Goal: Ask a question

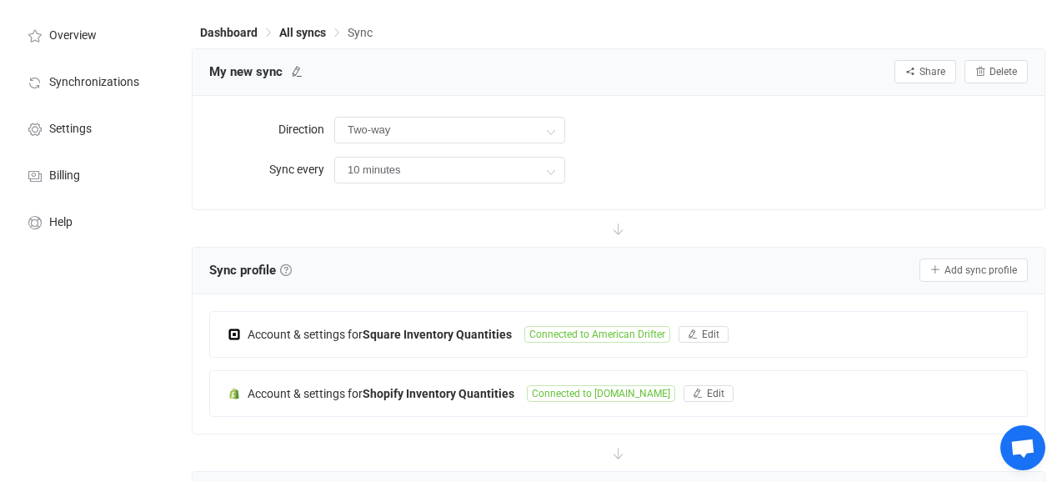
scroll to position [42, 0]
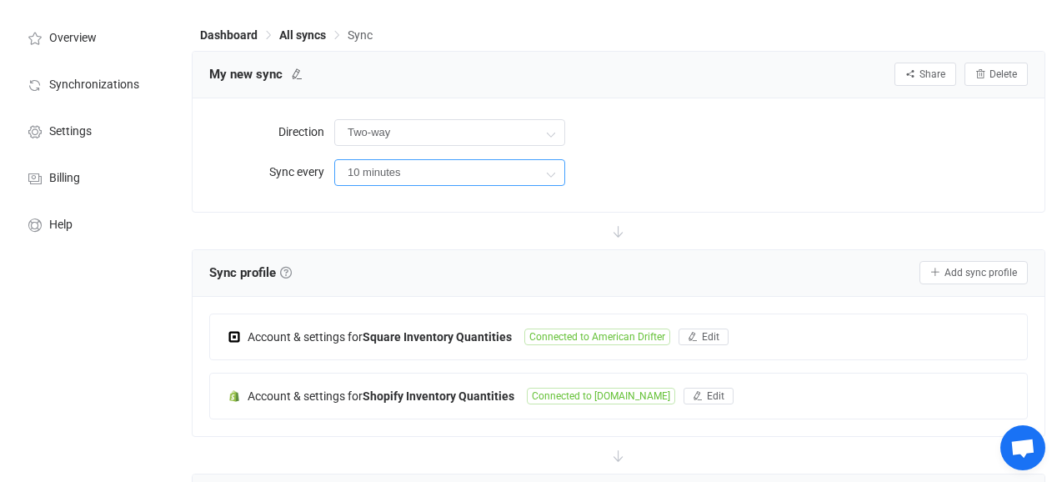
click at [366, 177] on input "10 minutes" at bounding box center [449, 172] width 231 height 27
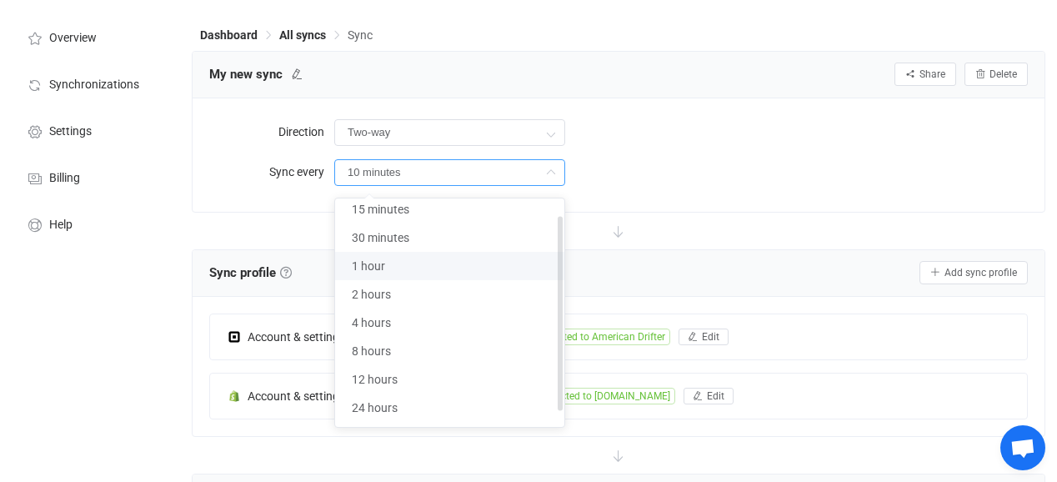
scroll to position [0, 0]
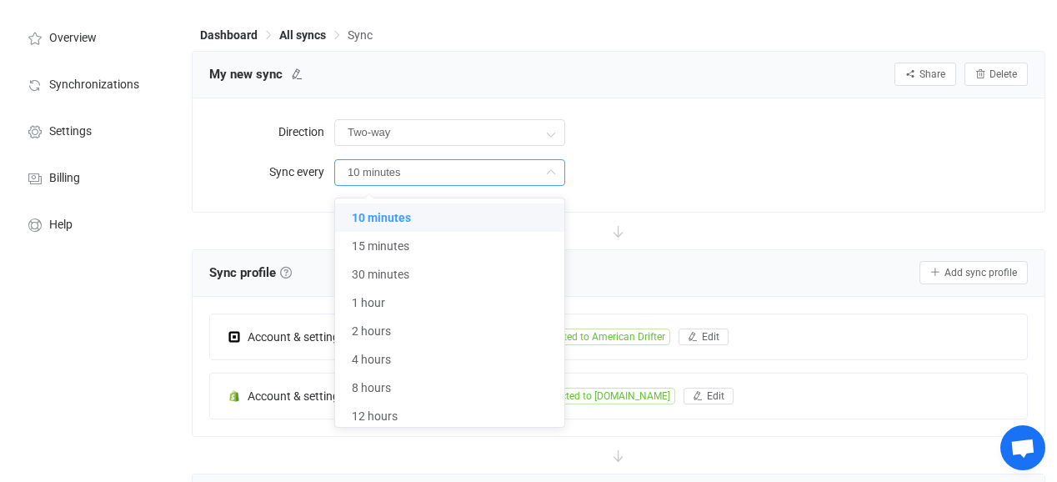
click at [704, 138] on div "Two-way" at bounding box center [681, 132] width 694 height 34
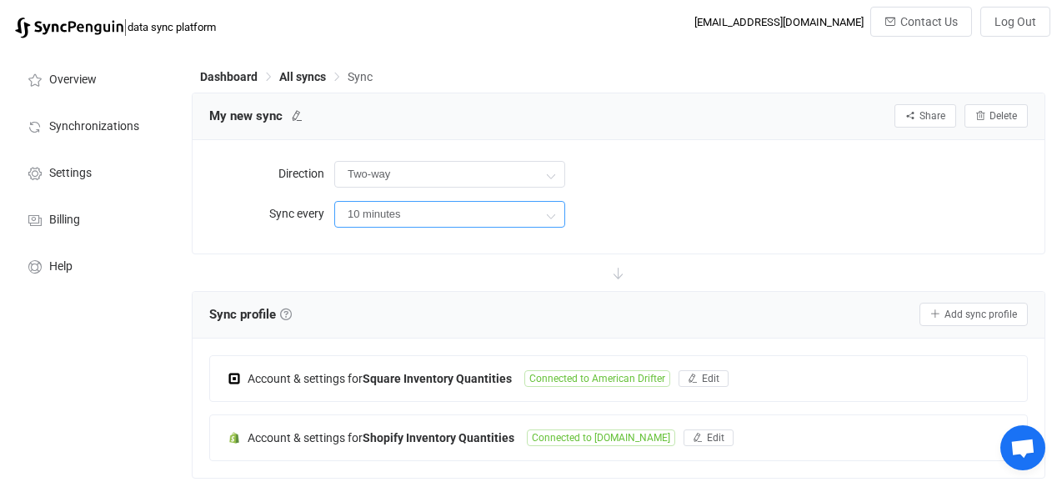
click at [465, 223] on input "10 minutes" at bounding box center [449, 214] width 231 height 27
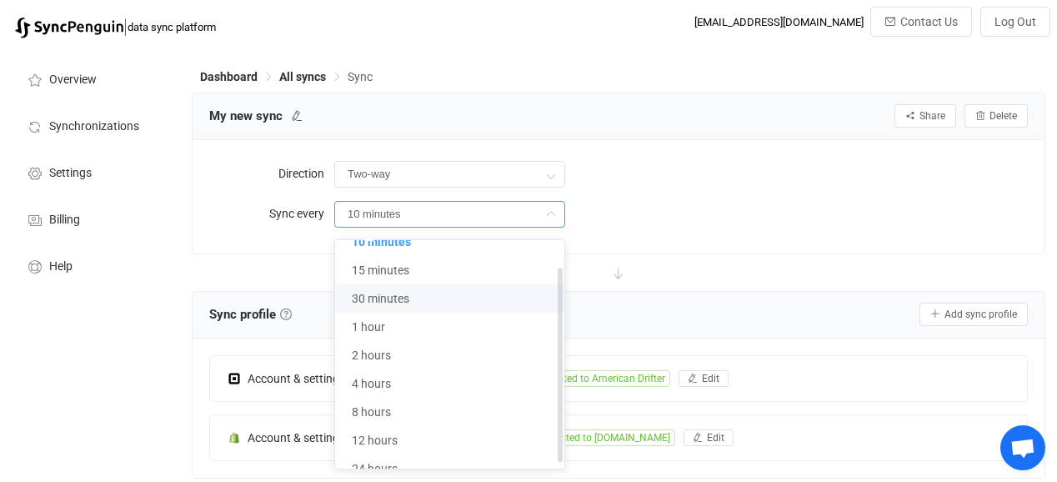
scroll to position [37, 0]
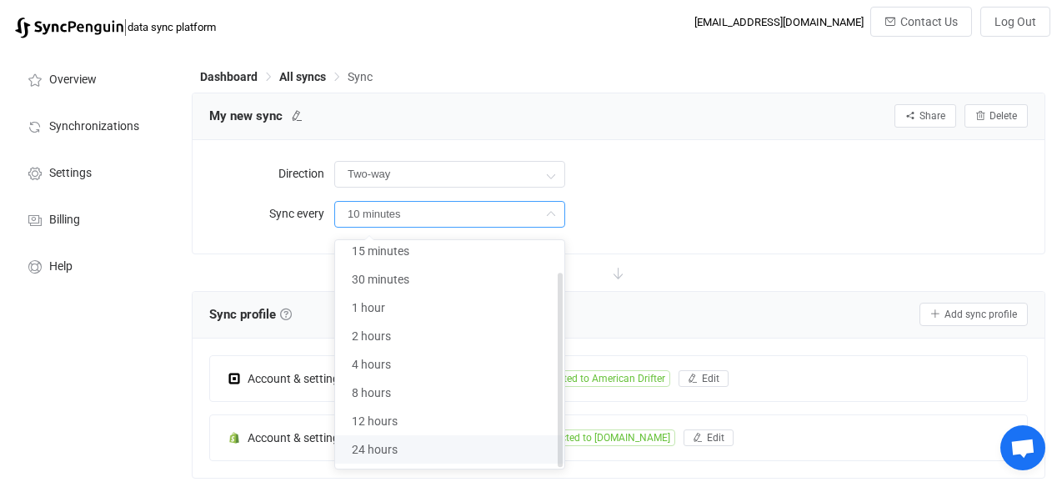
click at [431, 438] on li "24 hours" at bounding box center [449, 449] width 229 height 28
type input "24 hours"
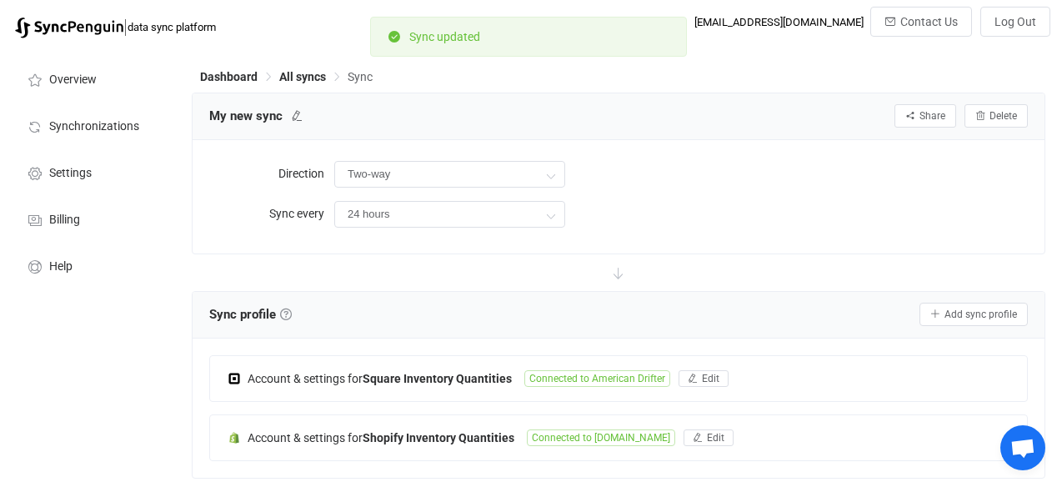
click at [712, 188] on div "Two-way" at bounding box center [681, 174] width 694 height 34
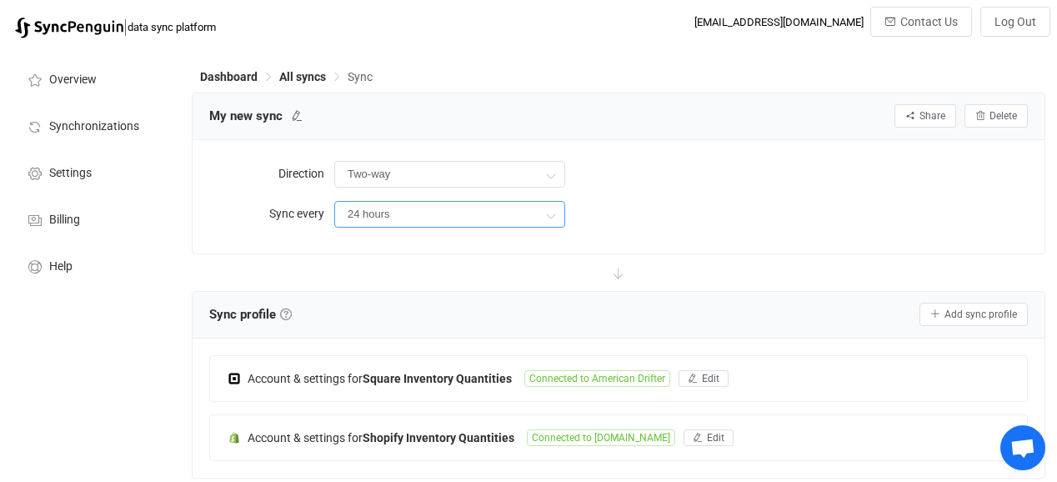
click at [504, 219] on input "24 hours" at bounding box center [449, 214] width 231 height 27
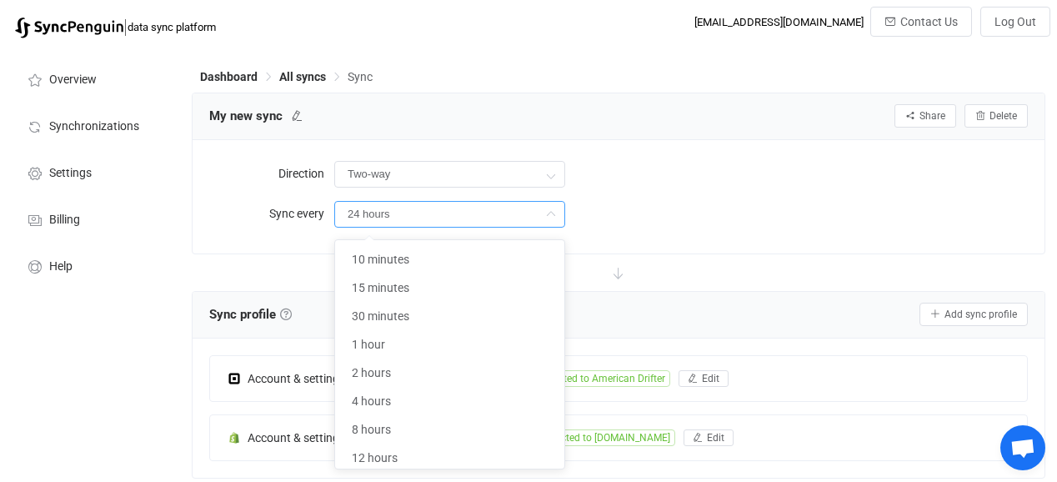
scroll to position [32, 0]
click at [629, 236] on div "Direction Two-way Sync every 24 hours" at bounding box center [619, 196] width 852 height 113
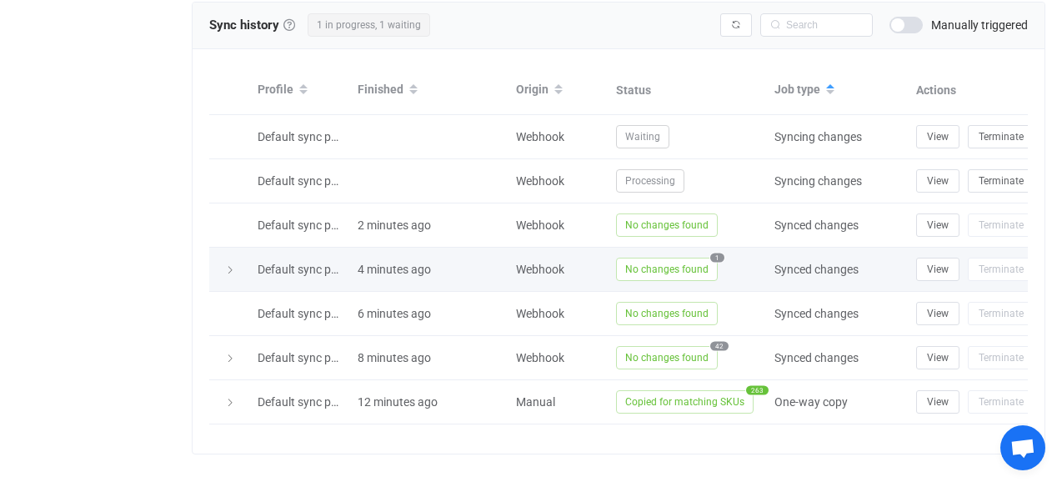
scroll to position [624, 0]
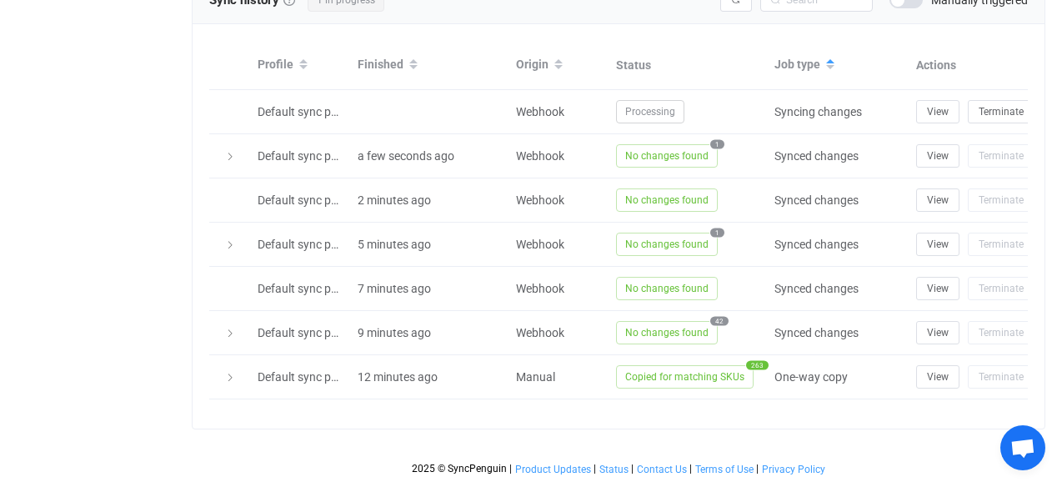
click at [1023, 443] on span "Open chat" at bounding box center [1023, 450] width 27 height 22
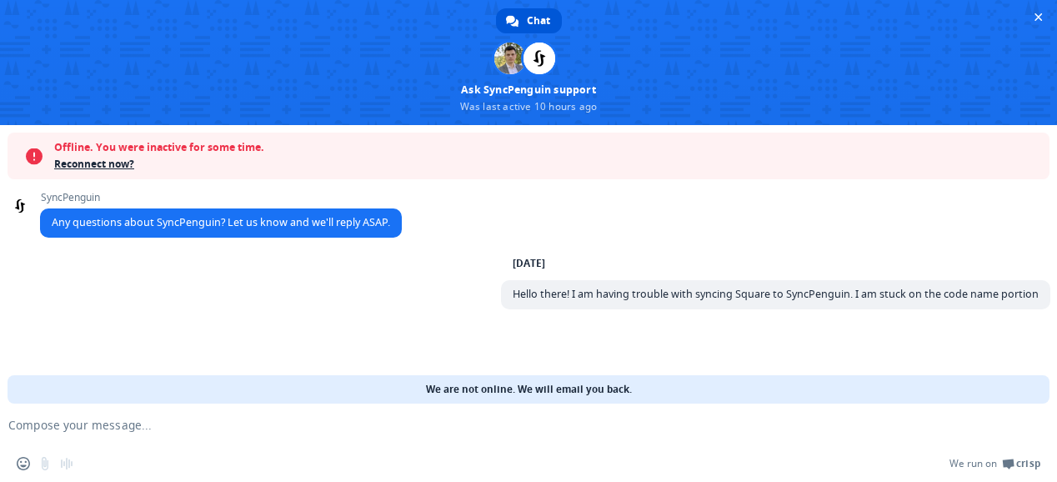
click at [504, 435] on form at bounding box center [510, 426] width 987 height 45
click at [354, 432] on textarea "Compose your message..." at bounding box center [501, 425] width 987 height 15
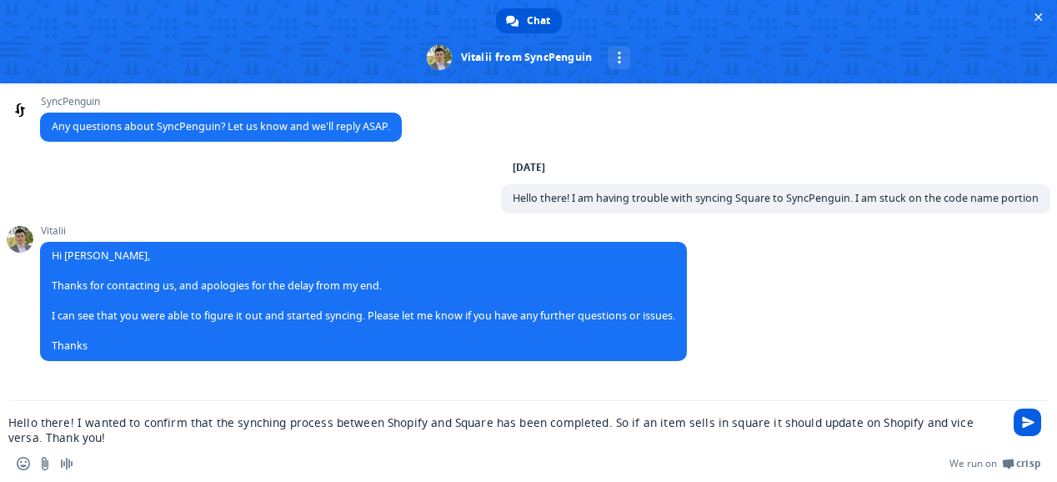
type textarea "Hello there! I wanted to confirm that the synching process between Shopify and …"
click at [1029, 429] on span "Send" at bounding box center [1028, 423] width 28 height 28
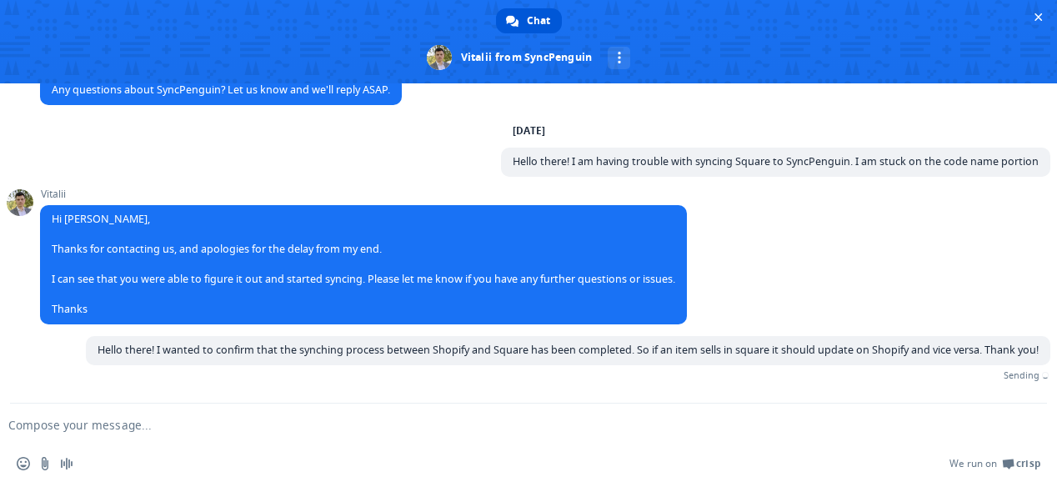
scroll to position [22, 0]
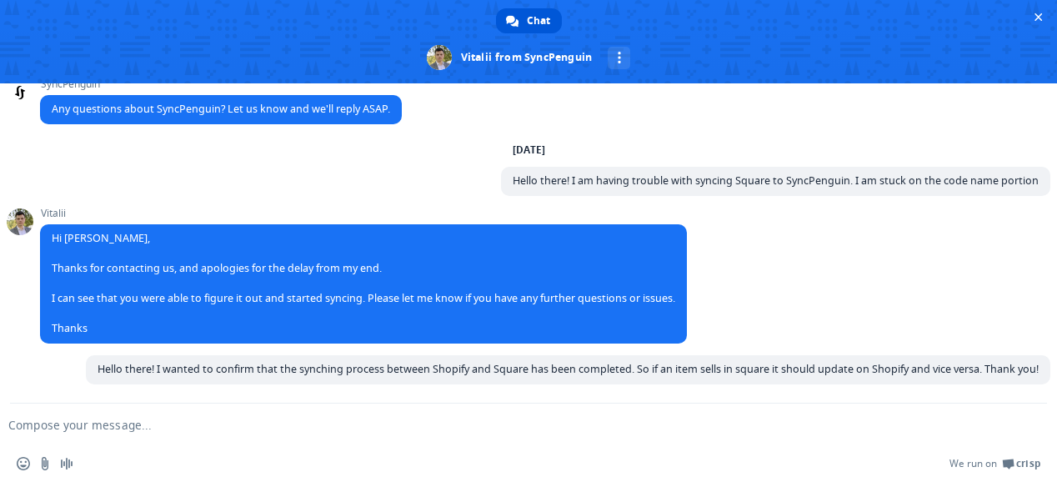
click at [296, 435] on form at bounding box center [510, 426] width 987 height 45
click at [234, 420] on textarea "Compose your message..." at bounding box center [501, 425] width 987 height 15
click at [213, 431] on textarea "Compose your message..." at bounding box center [501, 425] width 987 height 15
click at [580, 431] on textarea "Compose your message..." at bounding box center [501, 425] width 987 height 15
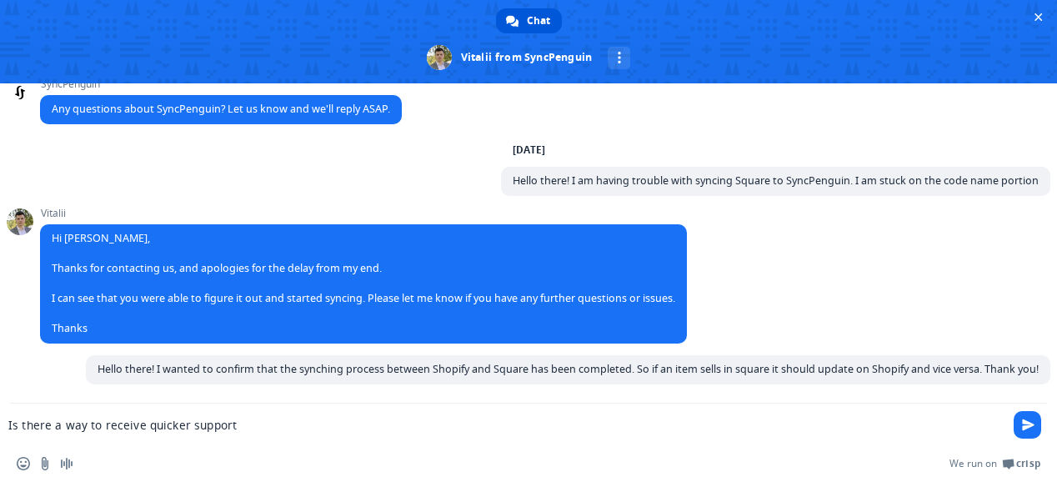
type textarea "Is there a way to receive quicker support?"
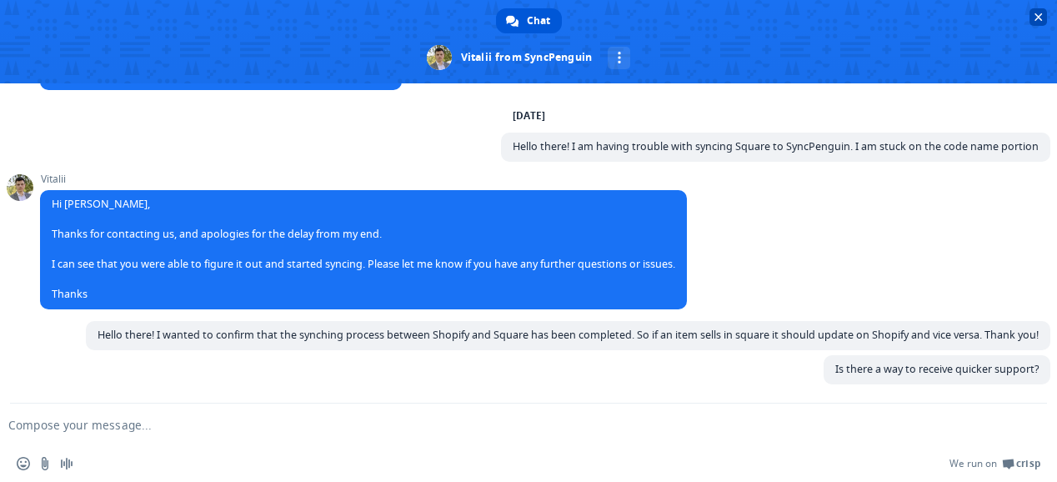
scroll to position [56, 0]
